Goal: Transaction & Acquisition: Purchase product/service

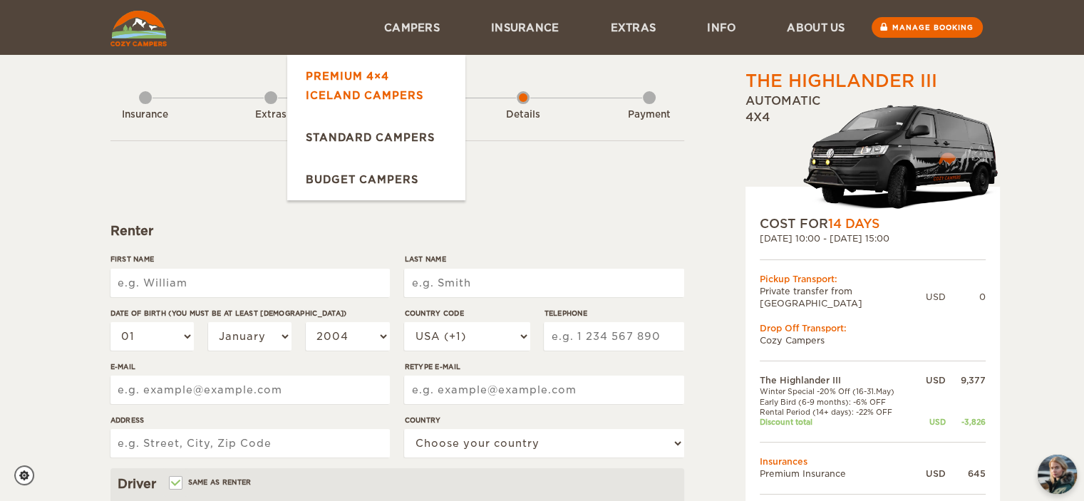
click at [379, 75] on link "Premium 4×4 Iceland Campers" at bounding box center [376, 85] width 178 height 61
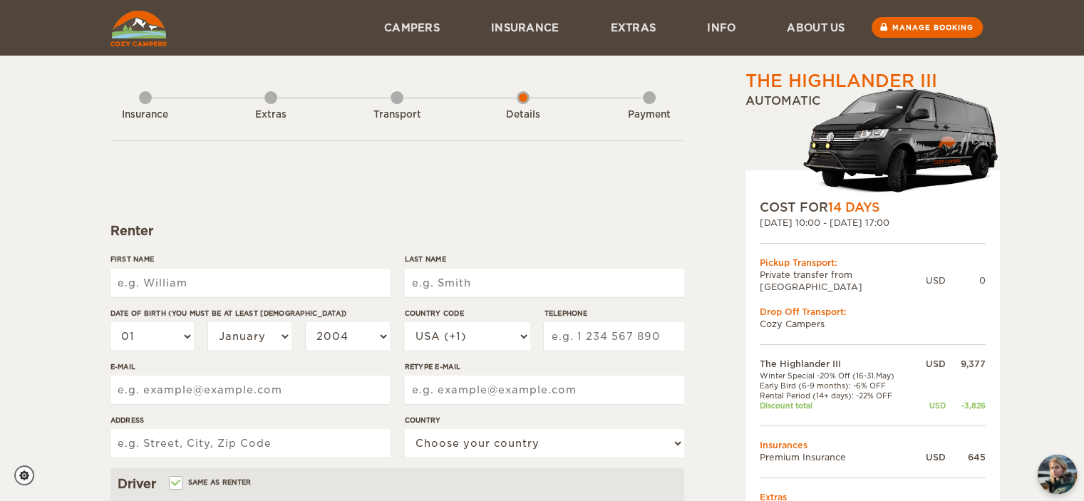
click at [237, 277] on input "First Name" at bounding box center [249, 283] width 279 height 29
type input "[PERSON_NAME]"
type input "Bauer"
type input "2035127964"
type input "lbauer53@gmail.com"
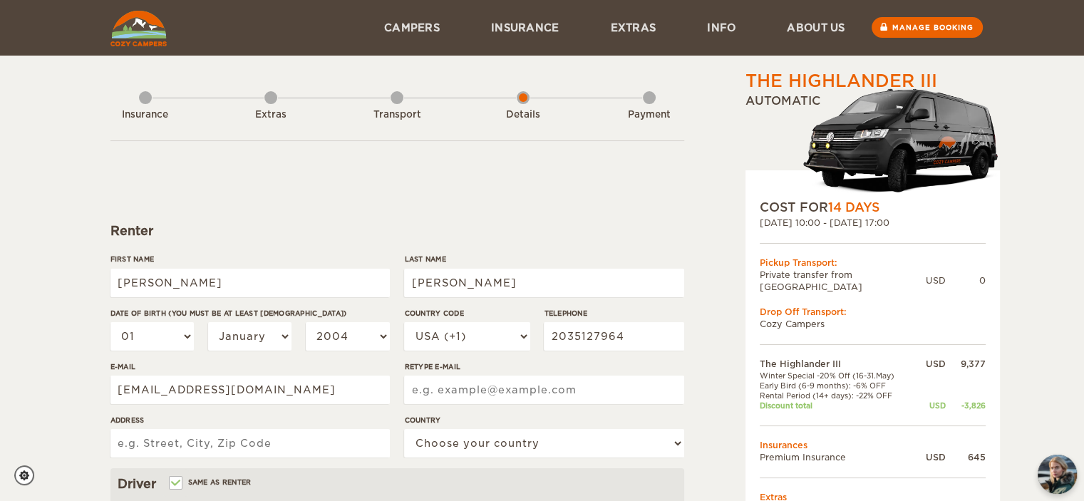
type input "lbauer53@gmail.com"
type input "230 Black Rock Tpke"
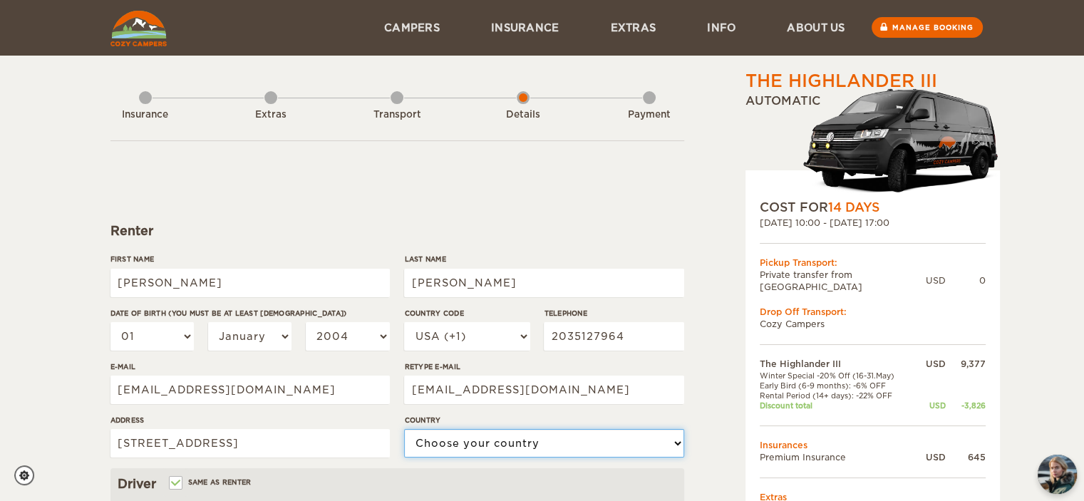
select select "222"
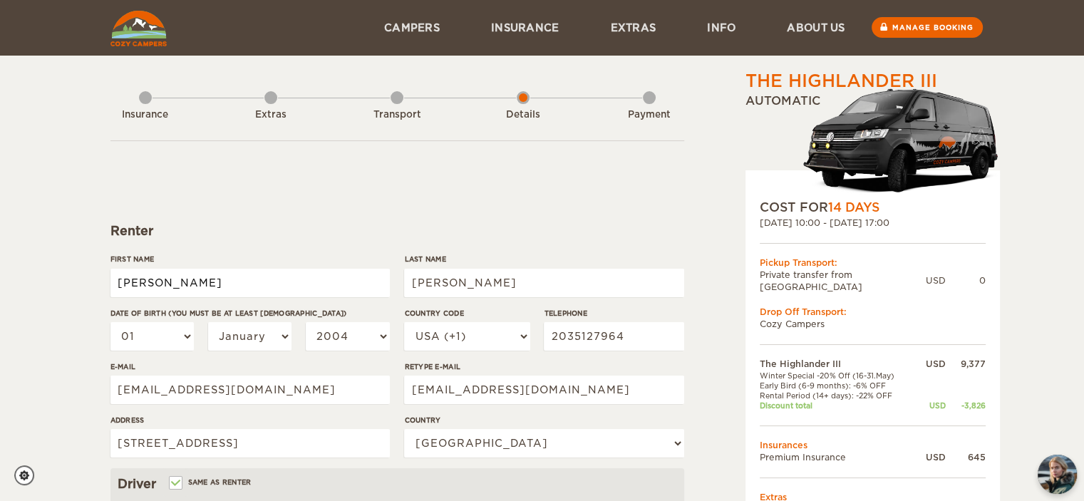
type input "[PERSON_NAME]"
type input "Bauer"
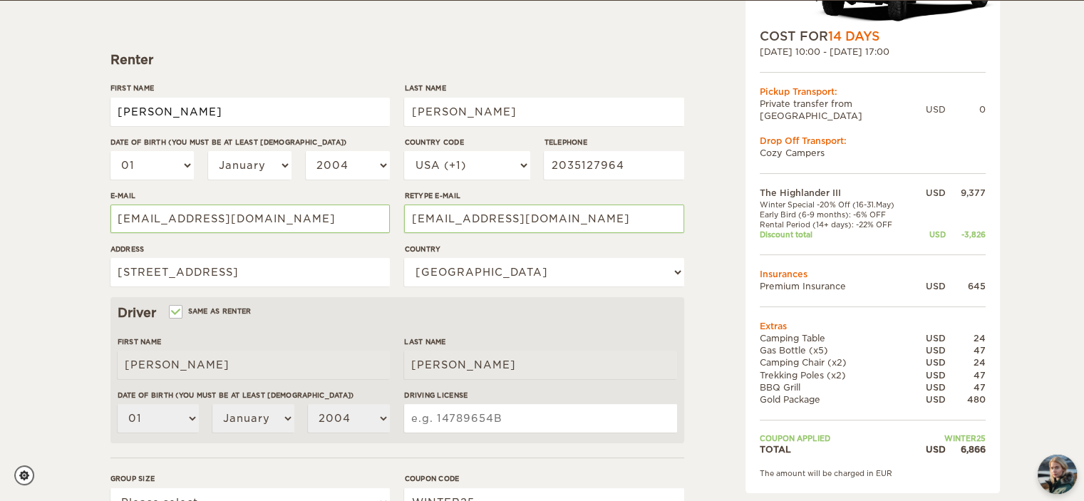
scroll to position [171, 0]
click at [170, 165] on select "01 02 03 04 05 06 07 08 09 10 11 12 13 14 15 16 17 18 19 20 21 22 23 24 25 26 2…" at bounding box center [152, 165] width 84 height 29
select select "03"
click at [110, 151] on select "01 02 03 04 05 06 07 08 09 10 11 12 13 14 15 16 17 18 19 20 21 22 23 24 25 26 2…" at bounding box center [152, 165] width 84 height 29
select select "03"
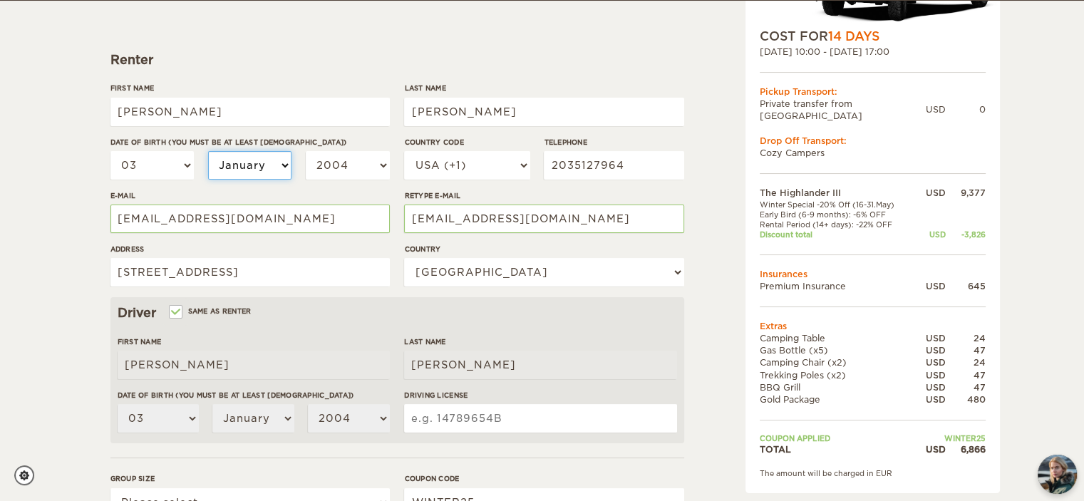
click at [262, 161] on select "January February March April May June July August September October November De…" at bounding box center [250, 165] width 84 height 29
select select "07"
click at [208, 151] on select "January February March April May June July August September October November De…" at bounding box center [250, 165] width 84 height 29
select select "07"
click at [323, 165] on select "2004 2003 2002 2001 2000 1999 1998 1997 1996 1995 1994 1993 1992 1991 1990 1989…" at bounding box center [348, 165] width 84 height 29
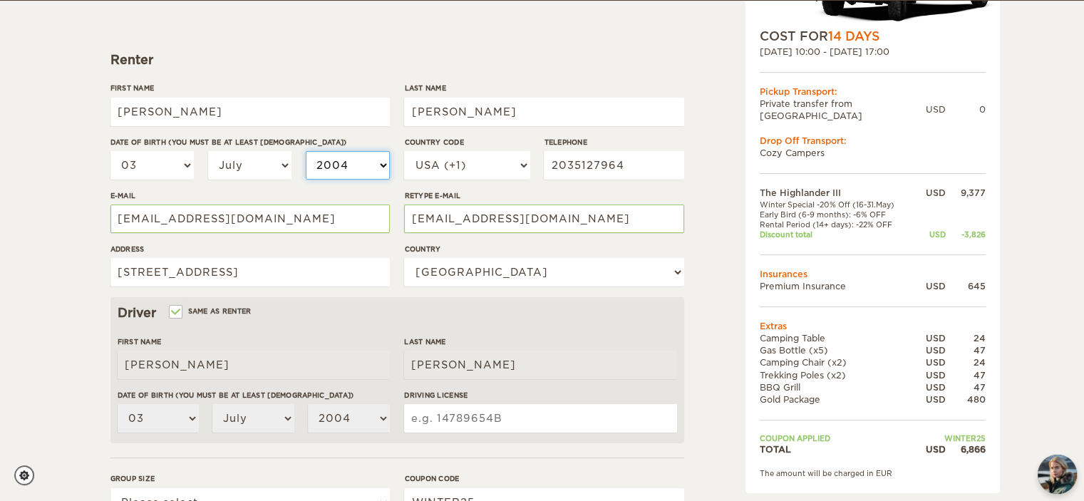
select select "1991"
click at [306, 151] on select "2004 2003 2002 2001 2000 1999 1998 1997 1996 1995 1994 1993 1992 1991 1990 1989…" at bounding box center [348, 165] width 84 height 29
select select "1991"
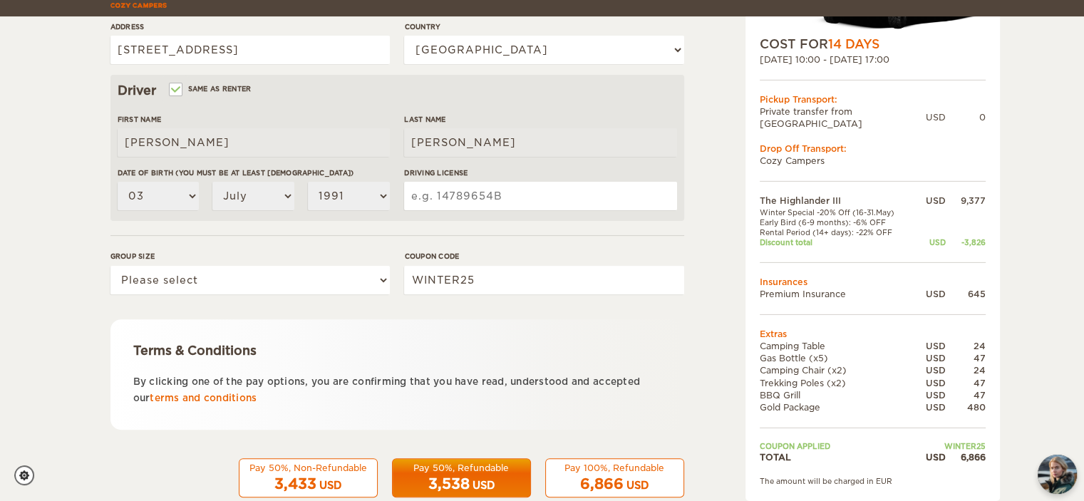
scroll to position [425, 0]
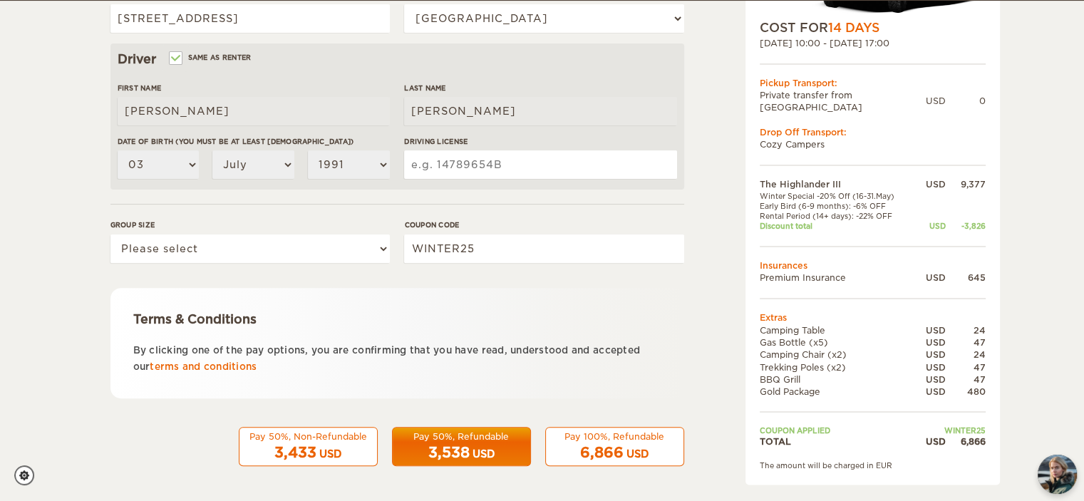
click at [469, 151] on input "Driving License" at bounding box center [540, 164] width 272 height 29
click at [522, 175] on input "Driving License" at bounding box center [540, 164] width 272 height 29
type input "078420194"
click at [328, 199] on form "Renter First Name Liam Last Name Bauer Date of birth (You must be at least 20 y…" at bounding box center [397, 91] width 574 height 750
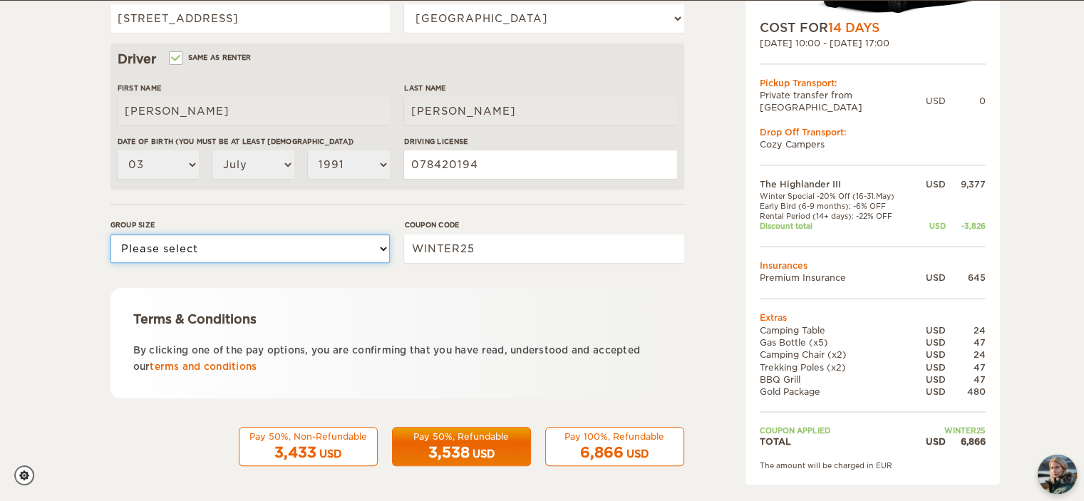
click at [273, 249] on select "Please select 1 2 3" at bounding box center [249, 248] width 279 height 29
select select "2"
click at [110, 234] on select "Please select 1 2 3" at bounding box center [249, 248] width 279 height 29
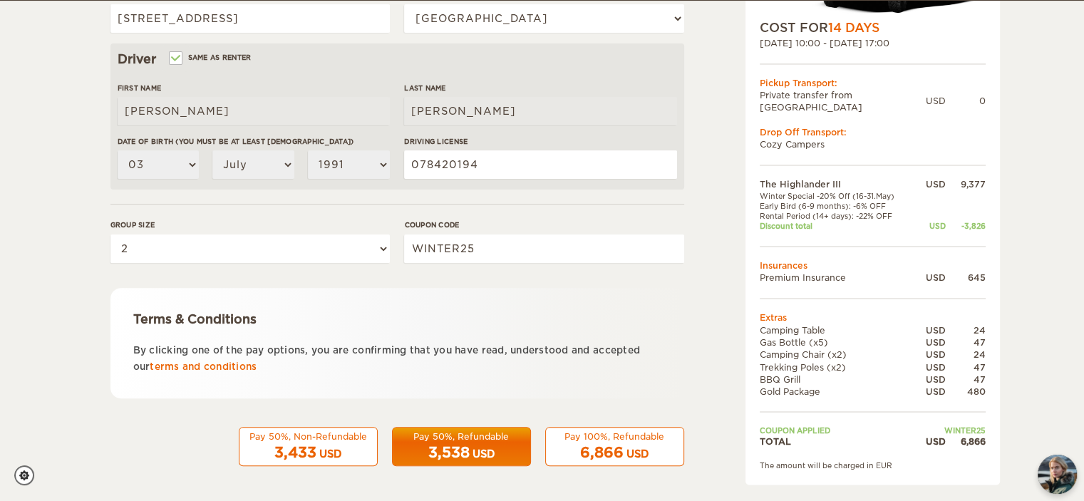
click at [390, 269] on div "Group size Please select 1 2 3 Coupon code WINTER25" at bounding box center [397, 245] width 574 height 53
click at [713, 364] on div "The Highlander III Expand Collapse Total 6,866 USD Automatic COST FOR 14 Days 2…" at bounding box center [836, 65] width 276 height 843
click at [590, 457] on span "6,866" at bounding box center [601, 452] width 43 height 17
click at [638, 435] on div "Pay 100%, Refundable" at bounding box center [614, 436] width 120 height 12
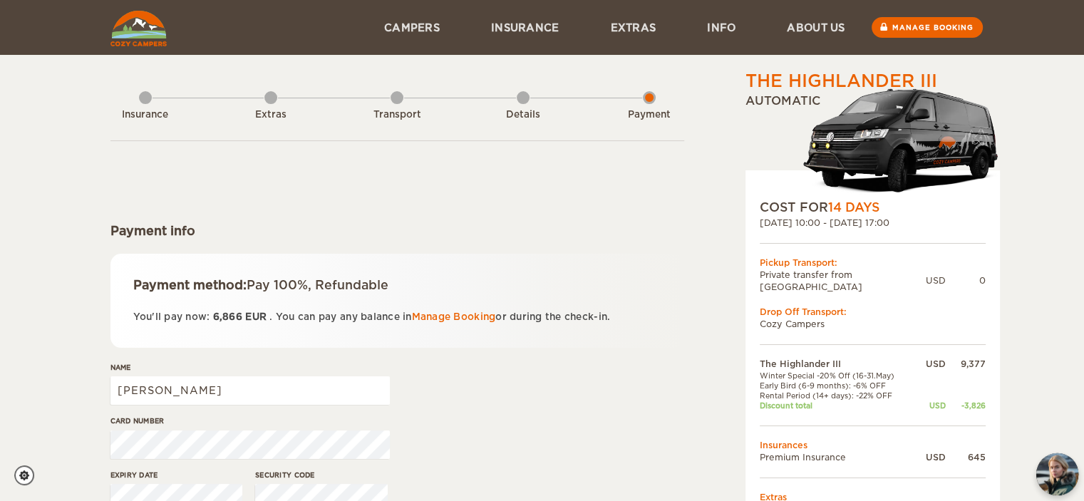
click at [1052, 470] on img "chat-button" at bounding box center [1057, 474] width 42 height 42
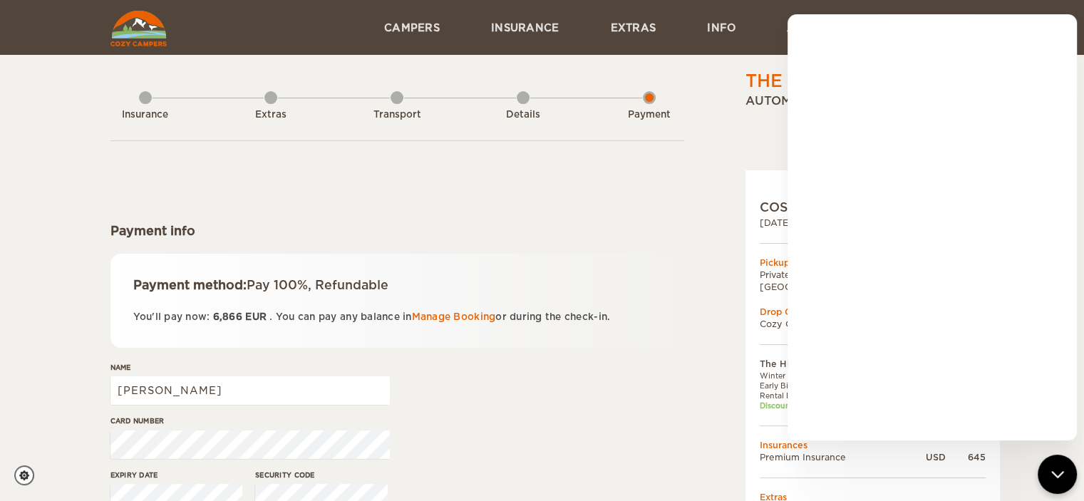
click at [675, 222] on div "Payment info" at bounding box center [397, 230] width 574 height 17
click at [1057, 469] on icon "chat-button" at bounding box center [1057, 474] width 19 height 19
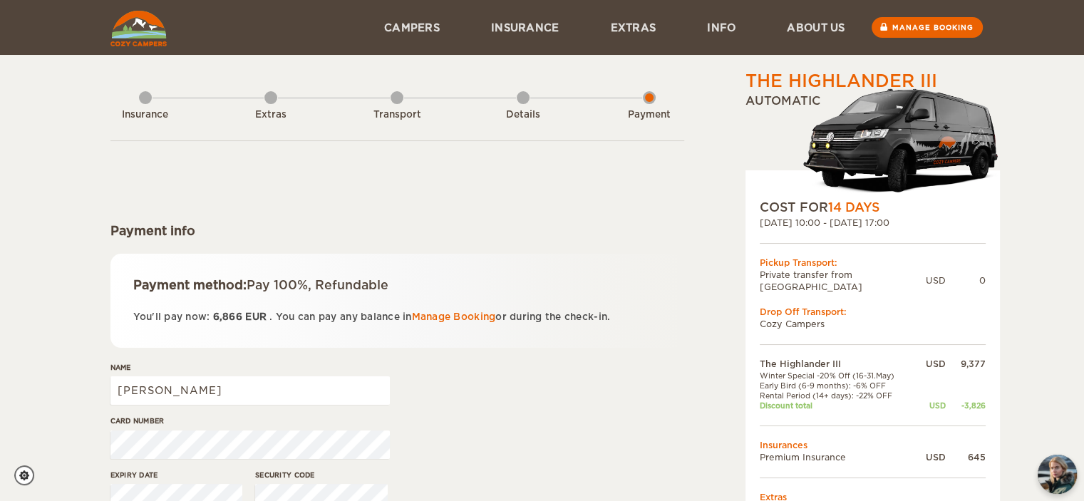
scroll to position [470, 0]
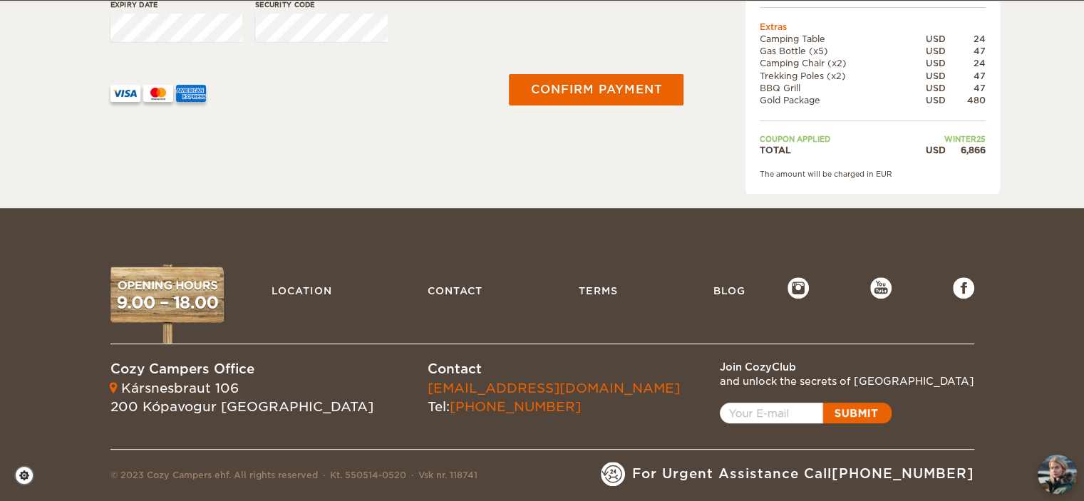
click at [455, 293] on div "Location Contact Terms Blog" at bounding box center [508, 301] width 559 height 86
click at [462, 276] on link "Contact" at bounding box center [456, 291] width 76 height 30
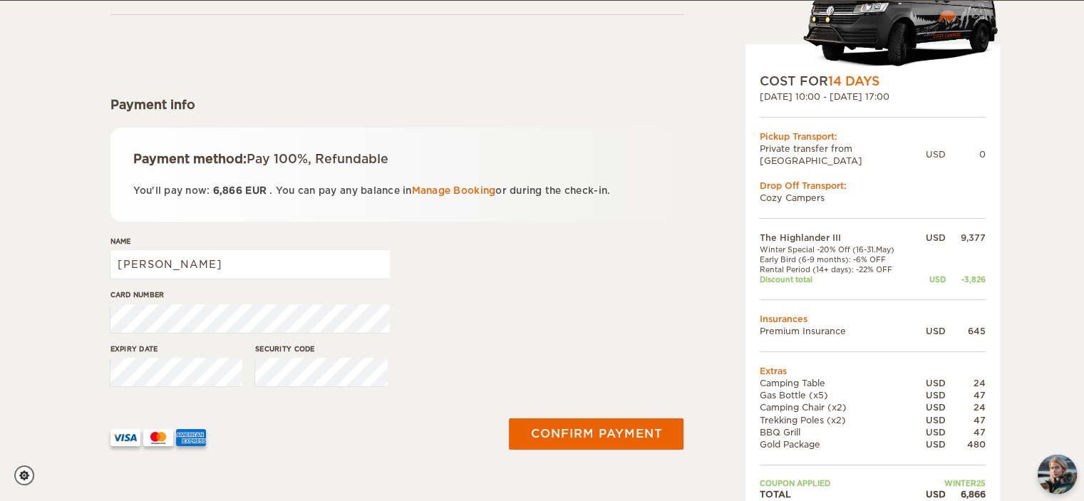
scroll to position [128, 0]
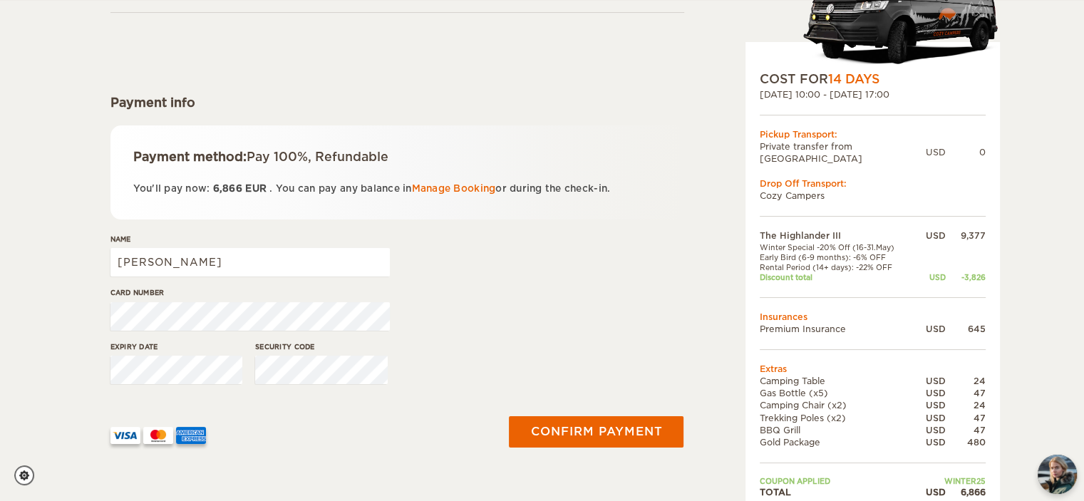
click at [262, 237] on label"] "Name" at bounding box center [249, 239] width 279 height 11
click at [262, 248] on input "[PERSON_NAME]" at bounding box center [249, 262] width 279 height 29
click at [257, 262] on input "[PERSON_NAME]" at bounding box center [249, 262] width 279 height 29
click at [299, 259] on input "[PERSON_NAME]" at bounding box center [249, 262] width 279 height 29
type input "L"
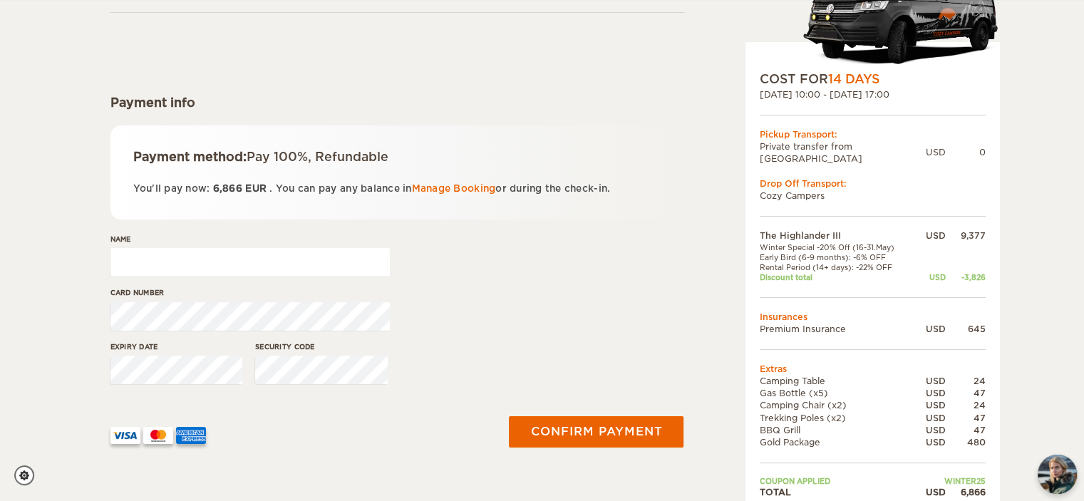
click at [541, 274] on div "Name" at bounding box center [397, 260] width 574 height 53
click at [188, 266] on input "Name" at bounding box center [249, 262] width 279 height 29
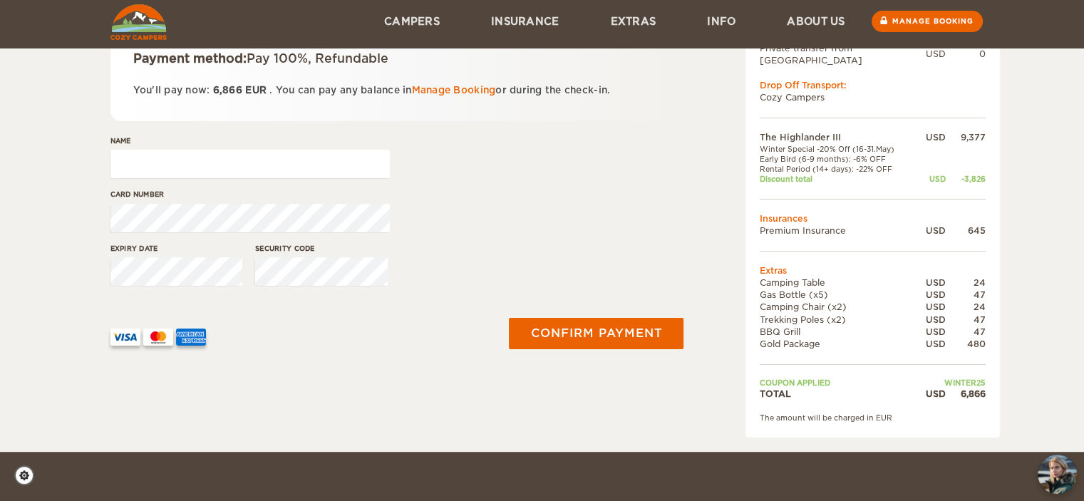
scroll to position [215, 0]
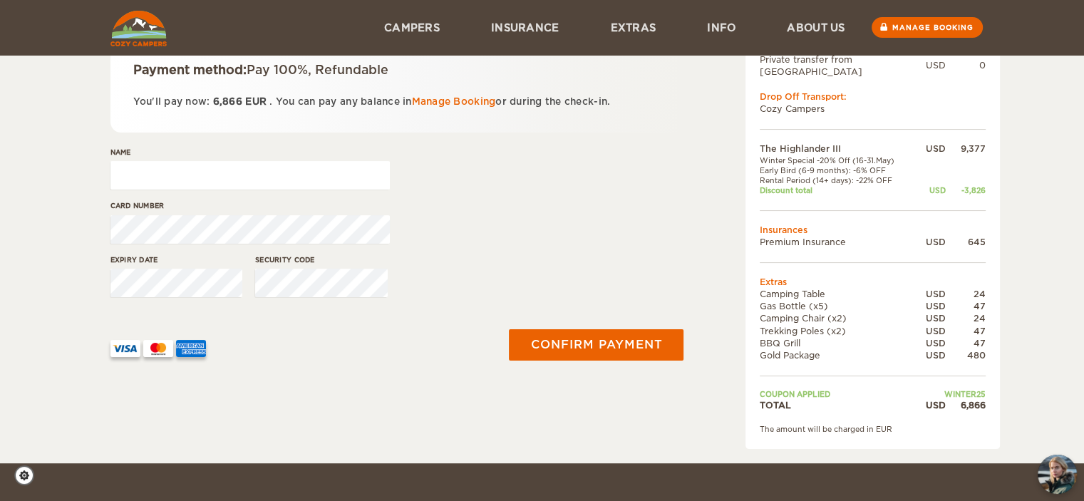
click at [231, 180] on input "Name" at bounding box center [249, 175] width 279 height 29
click at [480, 222] on div "Card number" at bounding box center [397, 226] width 574 height 53
click at [482, 233] on div "Card number" at bounding box center [397, 226] width 574 height 53
click at [458, 211] on div "Card number" at bounding box center [397, 226] width 574 height 53
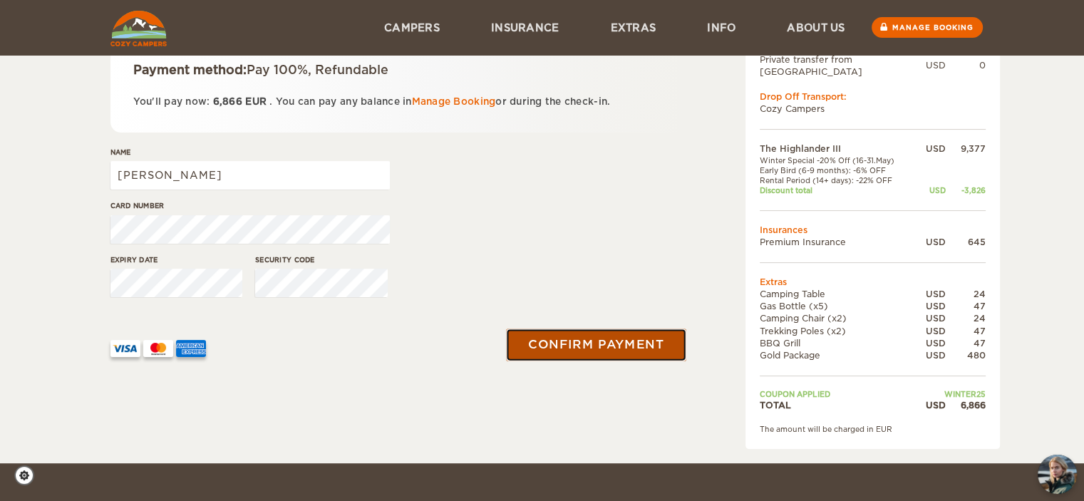
click at [599, 342] on button "Confirm payment" at bounding box center [597, 344] width 180 height 32
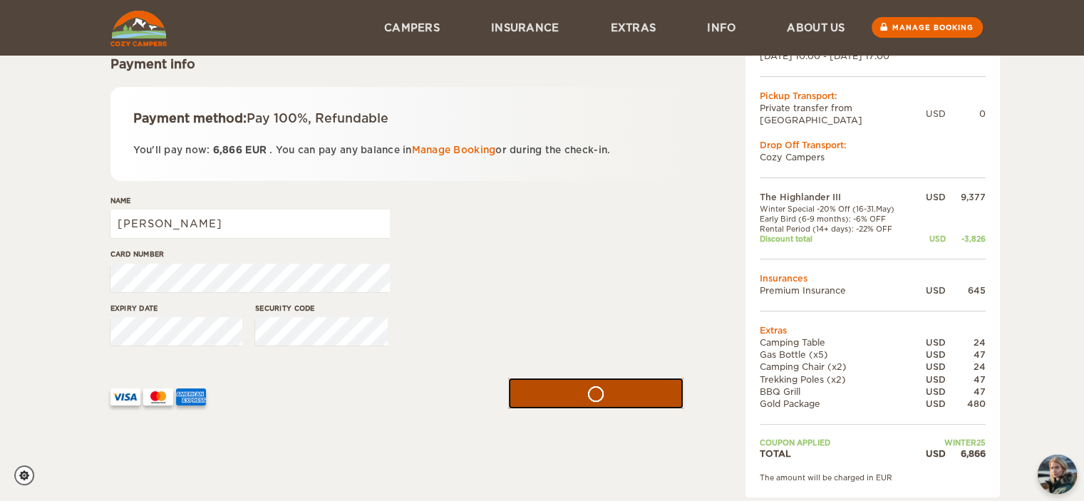
scroll to position [162, 0]
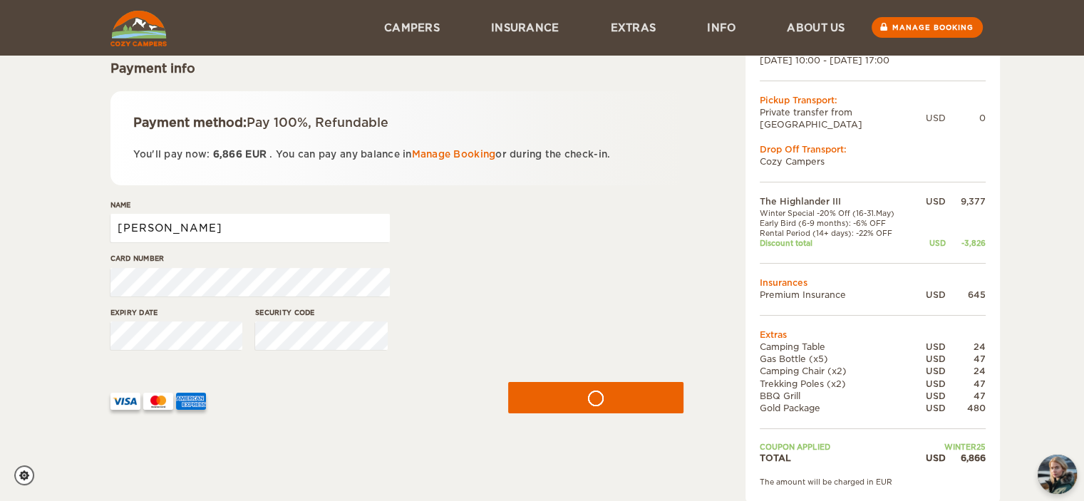
click at [135, 222] on input "Liam Bauer" at bounding box center [249, 228] width 279 height 29
type input "Liam M Bauer"
click at [587, 321] on div "Expiry date Security code" at bounding box center [397, 333] width 574 height 53
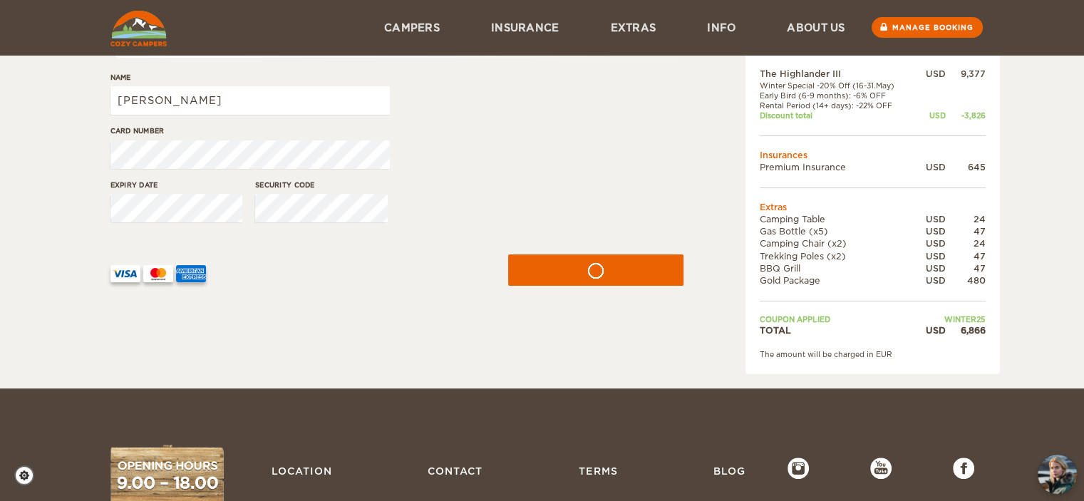
scroll to position [282, 0]
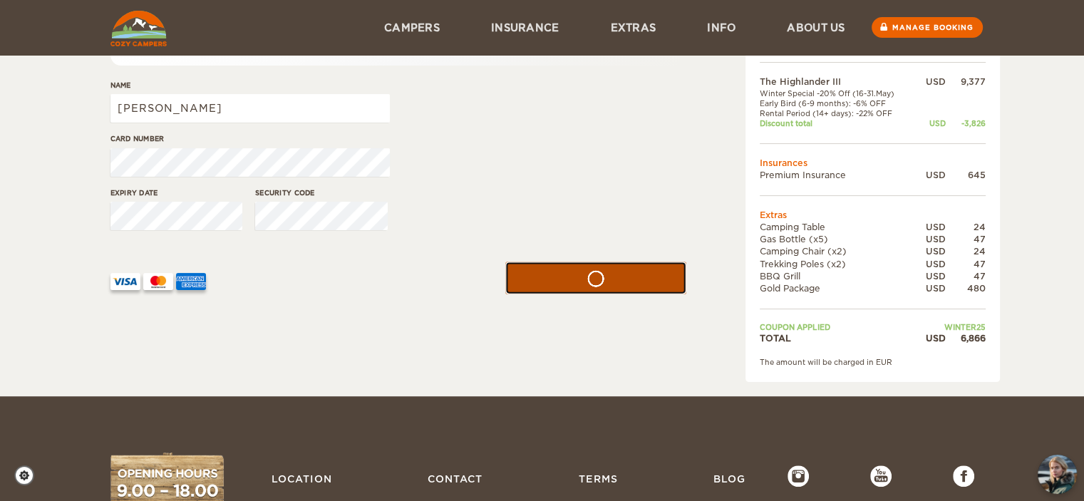
click at [600, 281] on button "submit" at bounding box center [595, 278] width 181 height 32
click at [407, 310] on div at bounding box center [299, 276] width 394 height 71
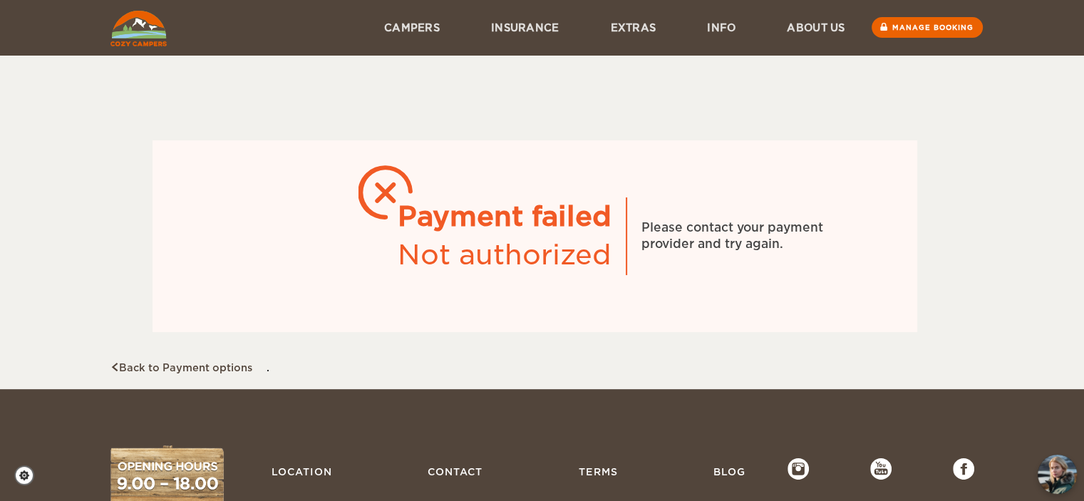
click at [476, 346] on div "Payment failed Not authorized Please contact your payment provider and try agai…" at bounding box center [534, 222] width 849 height 306
click at [203, 366] on link "Back to Payment options" at bounding box center [181, 367] width 142 height 11
click at [216, 367] on link "Back to Payment options" at bounding box center [181, 367] width 142 height 11
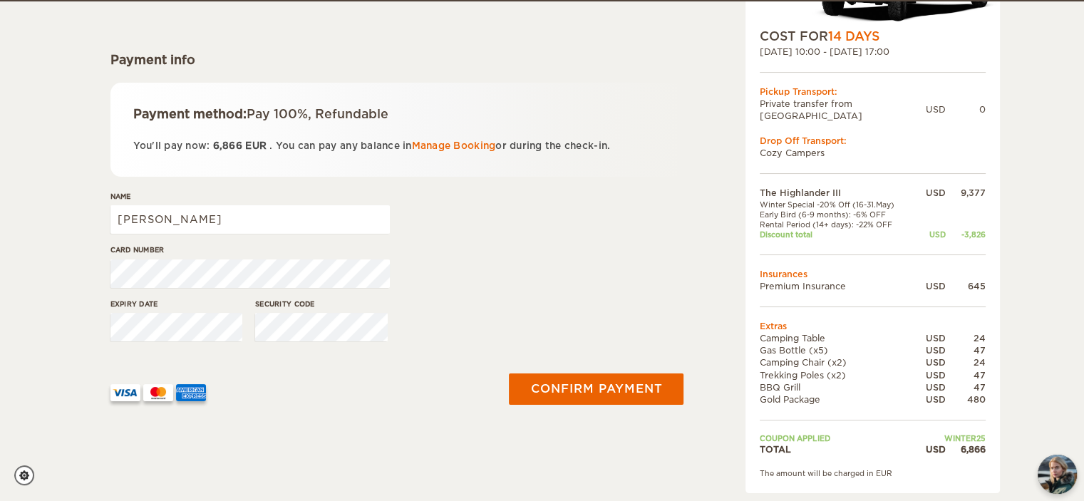
scroll to position [172, 0]
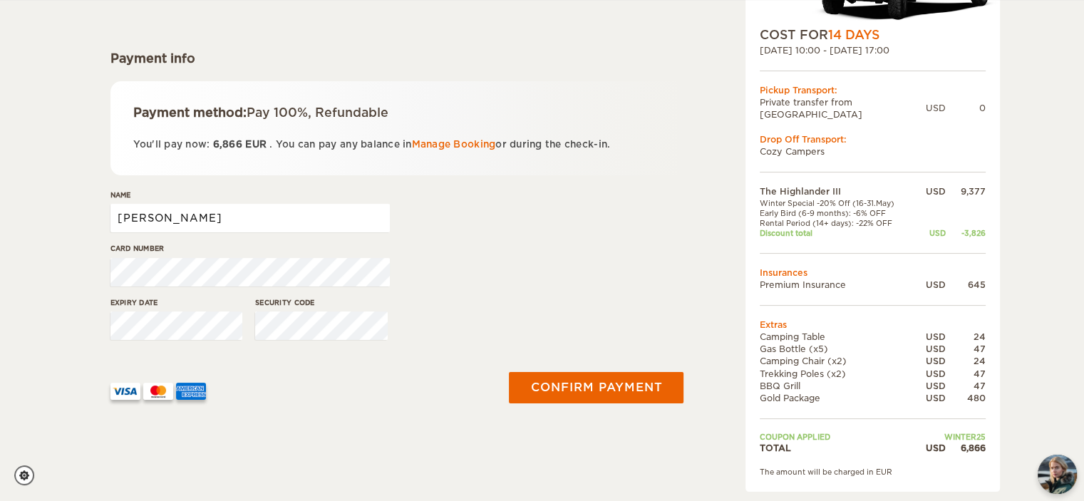
click at [239, 224] on input "[PERSON_NAME]" at bounding box center [249, 218] width 279 height 29
type input "[PERSON_NAME]"
click at [522, 270] on div "Card number" at bounding box center [397, 269] width 574 height 53
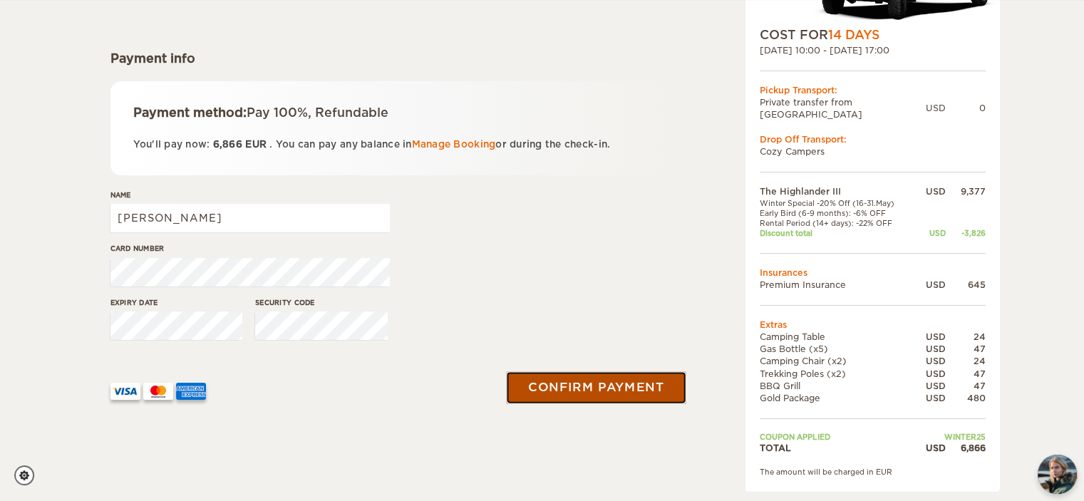
click at [599, 395] on button "Confirm payment" at bounding box center [597, 387] width 180 height 32
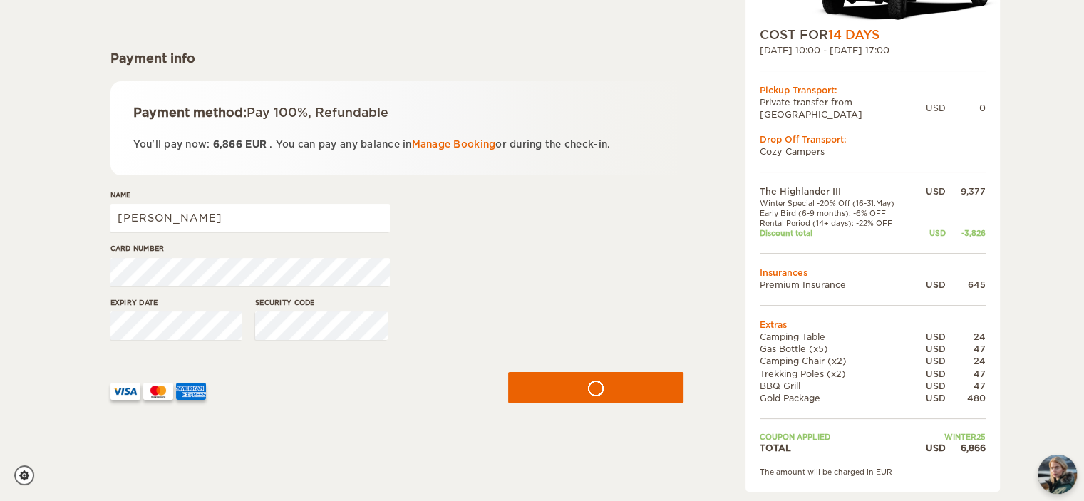
scroll to position [0, 0]
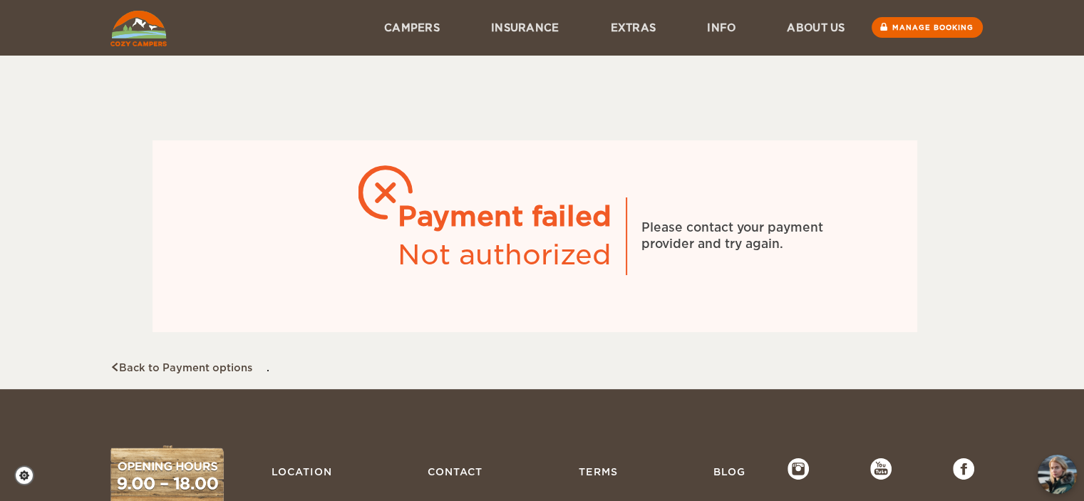
click at [582, 386] on div "Payment failed Not authorized Please contact your payment provider and try agai…" at bounding box center [542, 194] width 1084 height 389
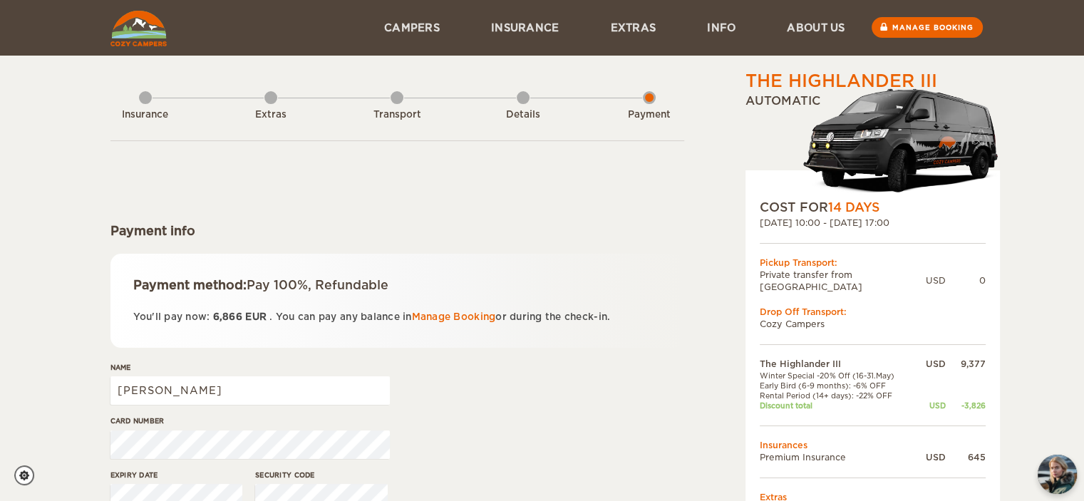
click at [721, 276] on div "The Highlander III Expand Collapse Total 6,866 USD Automatic COST FOR 14 Days […" at bounding box center [836, 366] width 276 height 595
